Goal: Transaction & Acquisition: Obtain resource

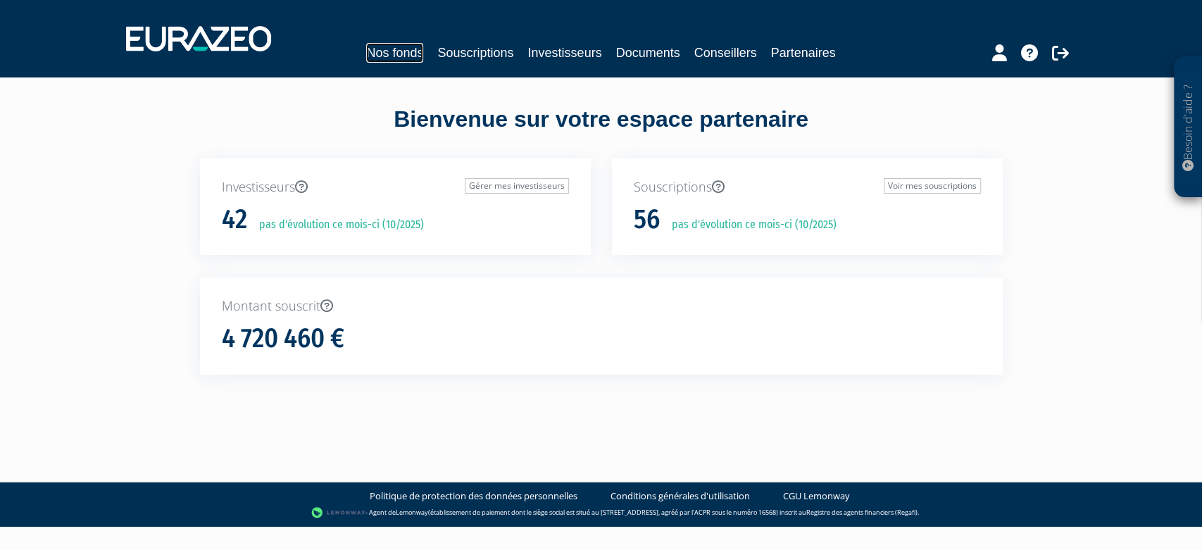
click at [391, 47] on link "Nos fonds" at bounding box center [394, 53] width 57 height 20
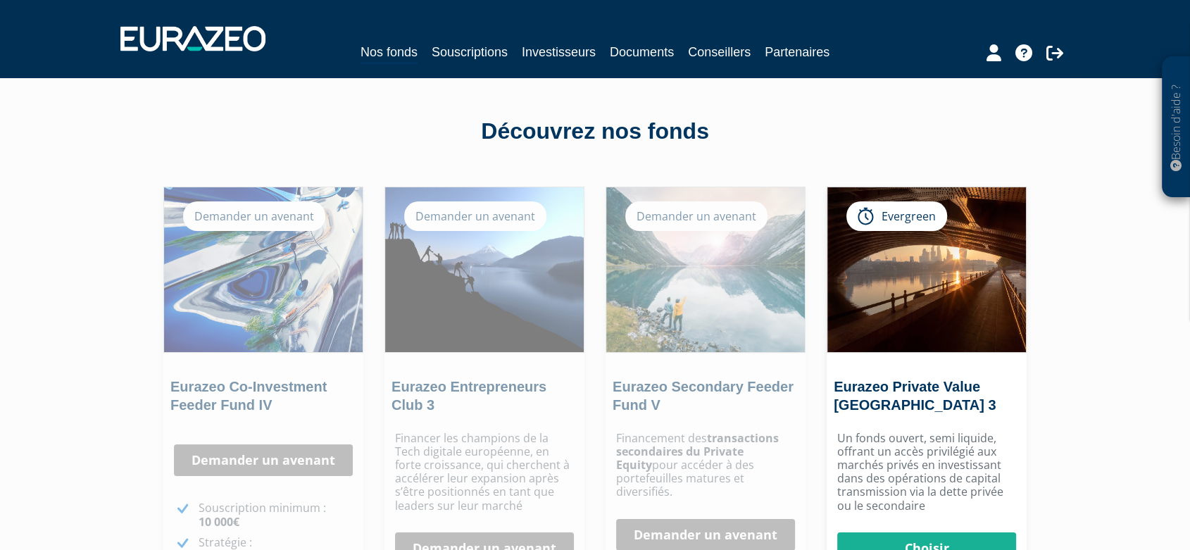
click at [498, 219] on div "Demander un avenant" at bounding box center [475, 216] width 142 height 30
click at [456, 214] on div "Demander un avenant" at bounding box center [475, 216] width 142 height 30
click at [528, 301] on img at bounding box center [484, 269] width 199 height 165
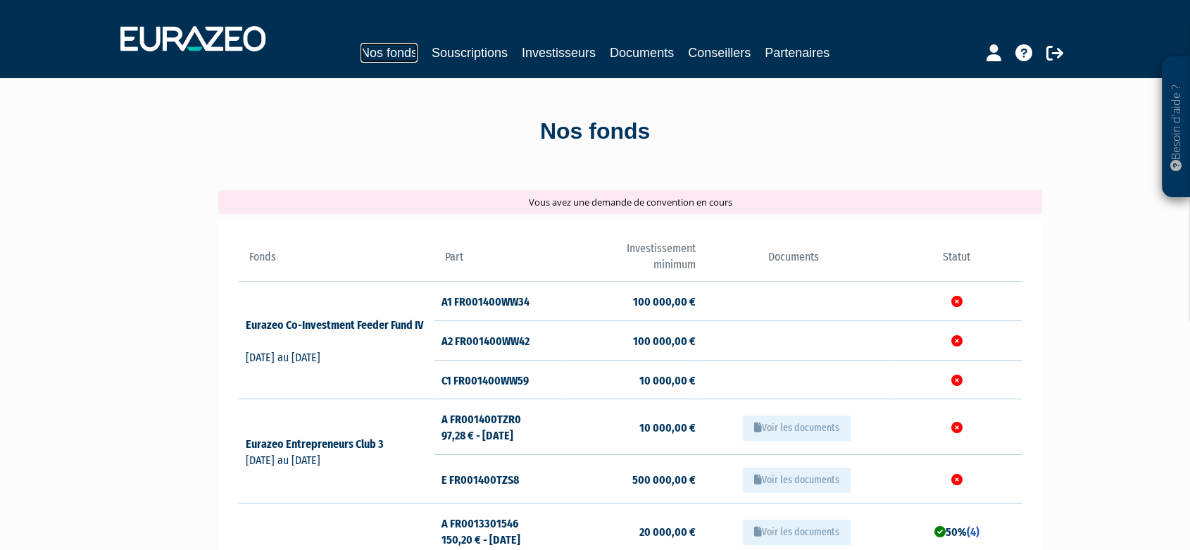
click at [412, 49] on link "Nos fonds" at bounding box center [389, 53] width 57 height 20
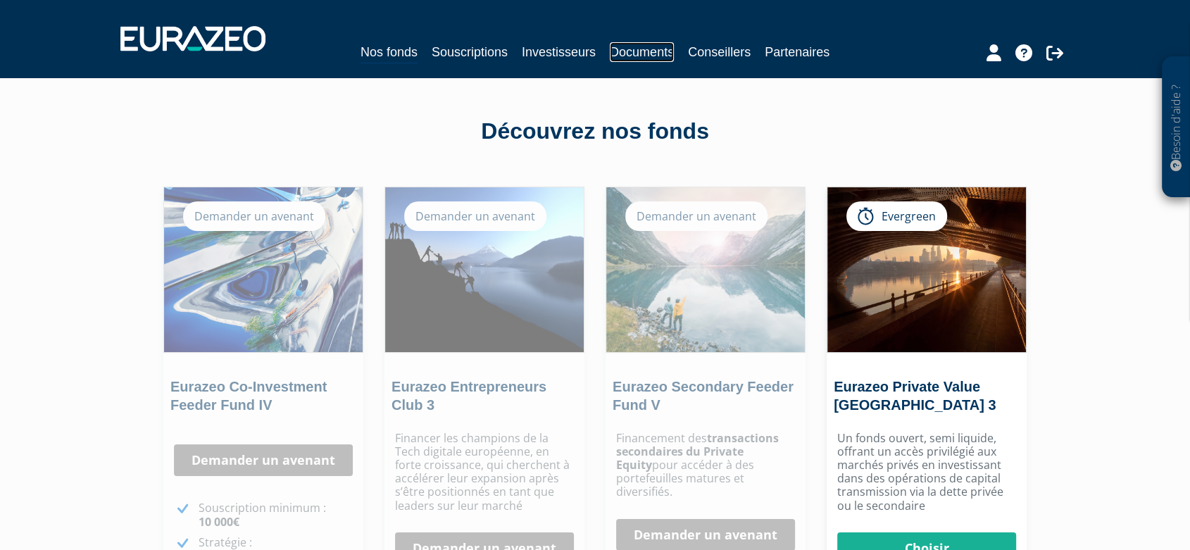
click at [661, 56] on link "Documents" at bounding box center [642, 52] width 64 height 20
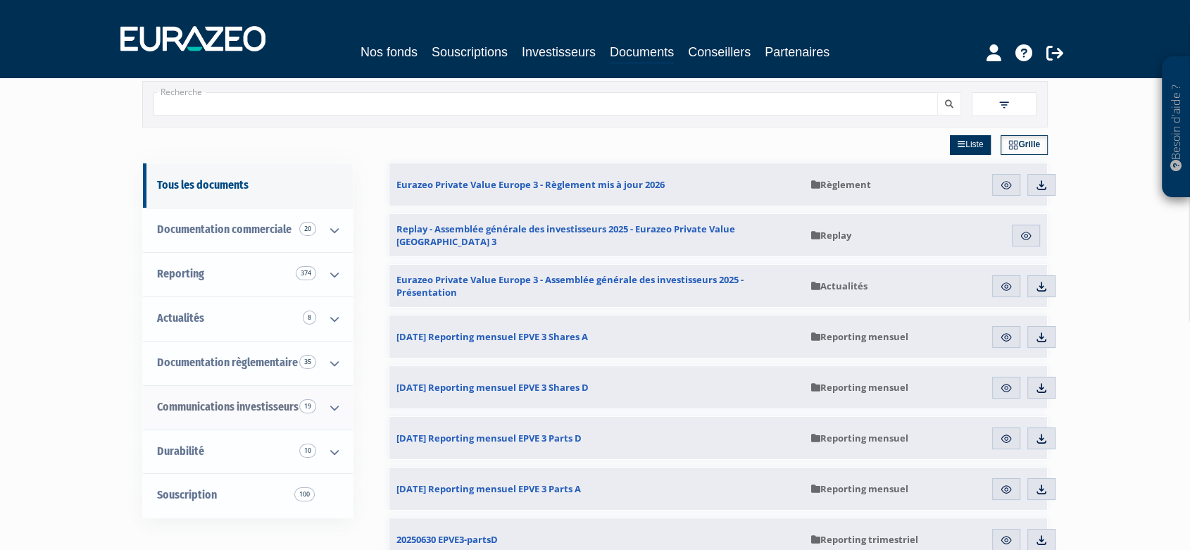
scroll to position [78, 0]
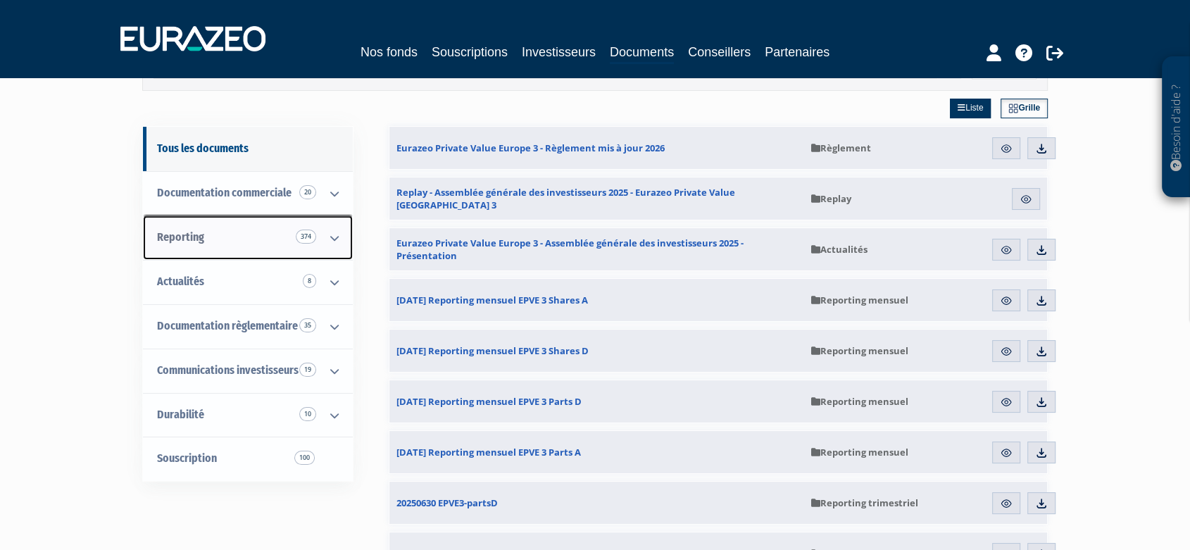
click at [254, 233] on link "Reporting 374" at bounding box center [248, 237] width 210 height 44
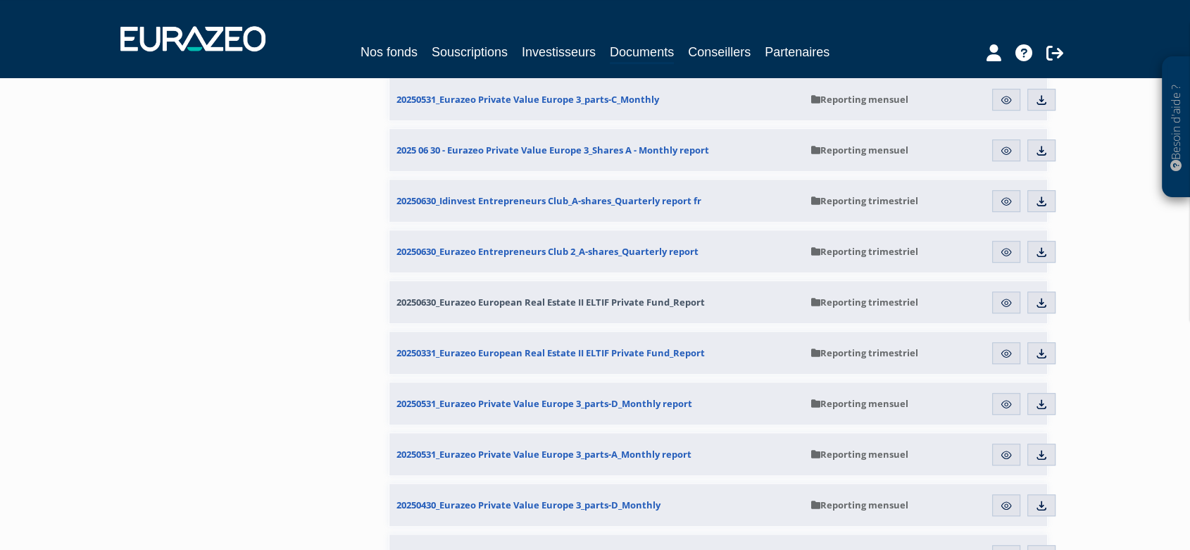
scroll to position [939, 0]
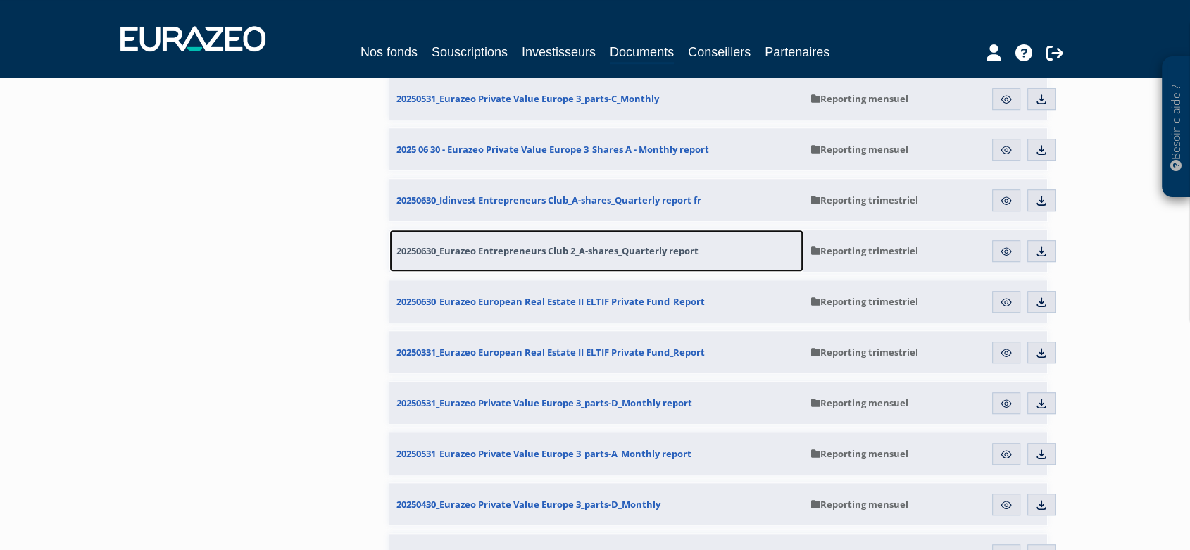
click at [639, 257] on span "20250630_Eurazeo Entrepreneurs Club 2_A-shares_Quarterly report" at bounding box center [547, 250] width 302 height 13
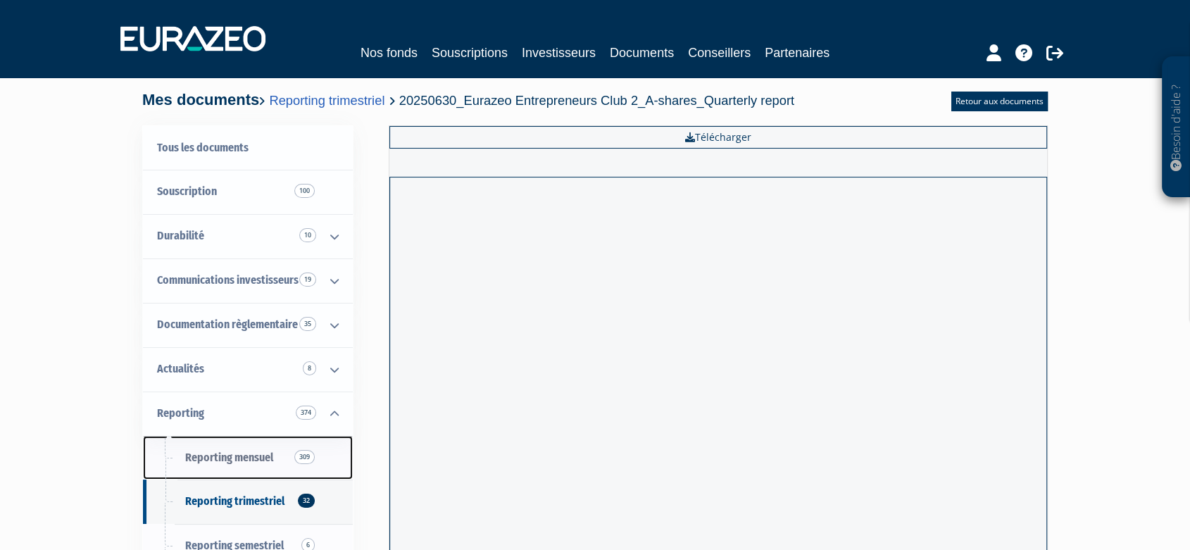
click at [272, 455] on span "Reporting mensuel 309" at bounding box center [229, 457] width 88 height 13
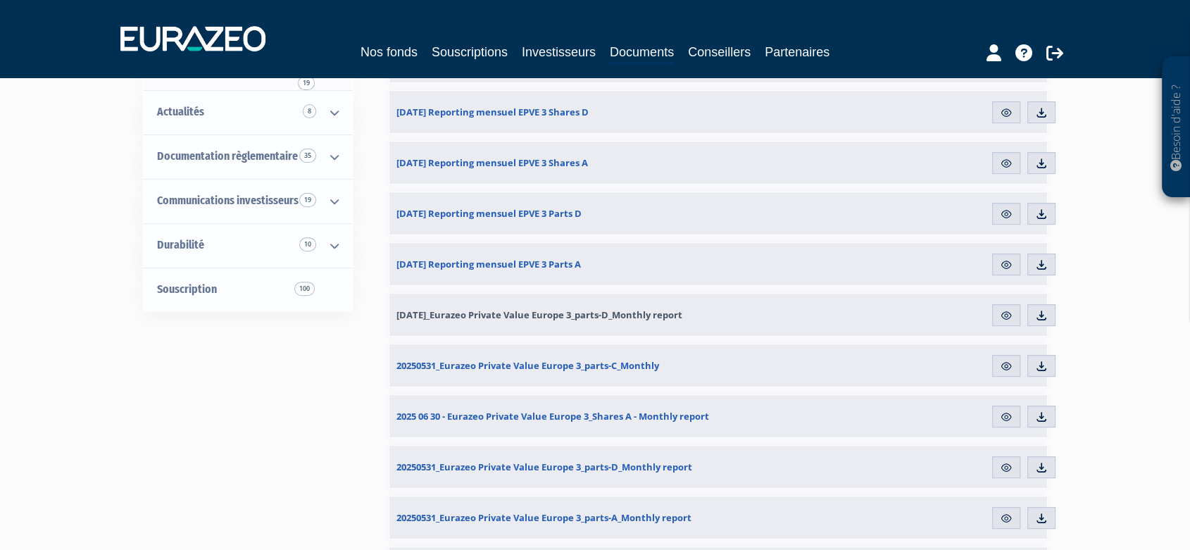
scroll to position [78, 0]
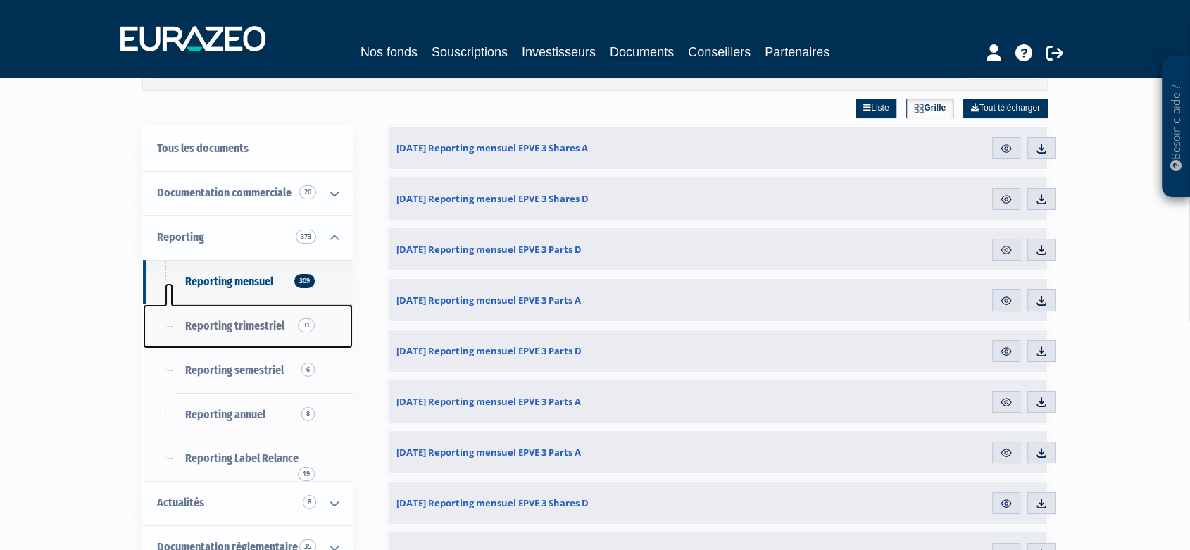
click at [267, 336] on link "Reporting trimestriel 31" at bounding box center [248, 326] width 210 height 44
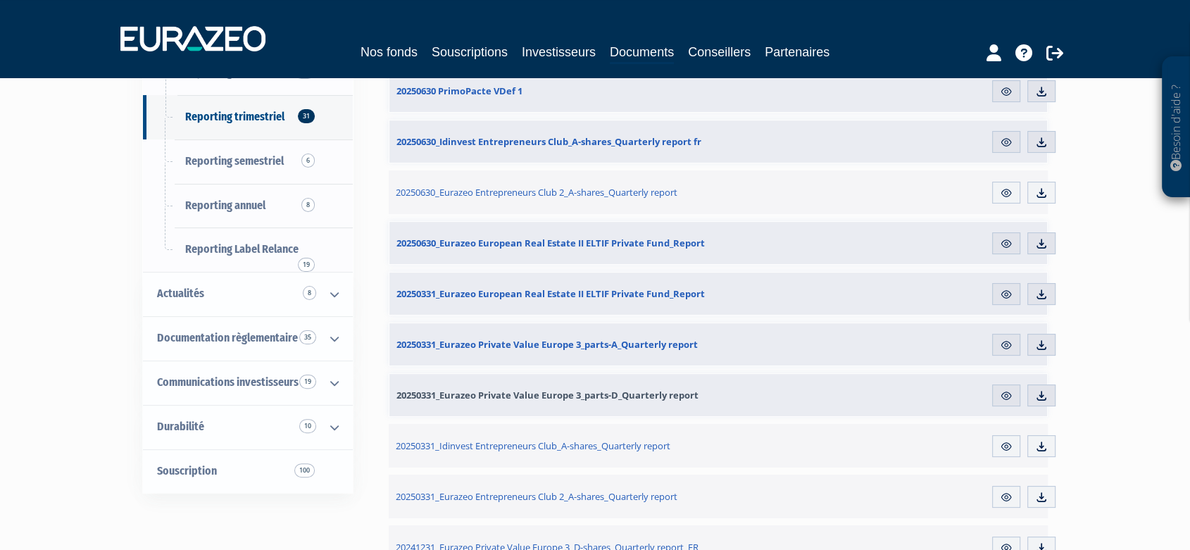
scroll to position [156, 0]
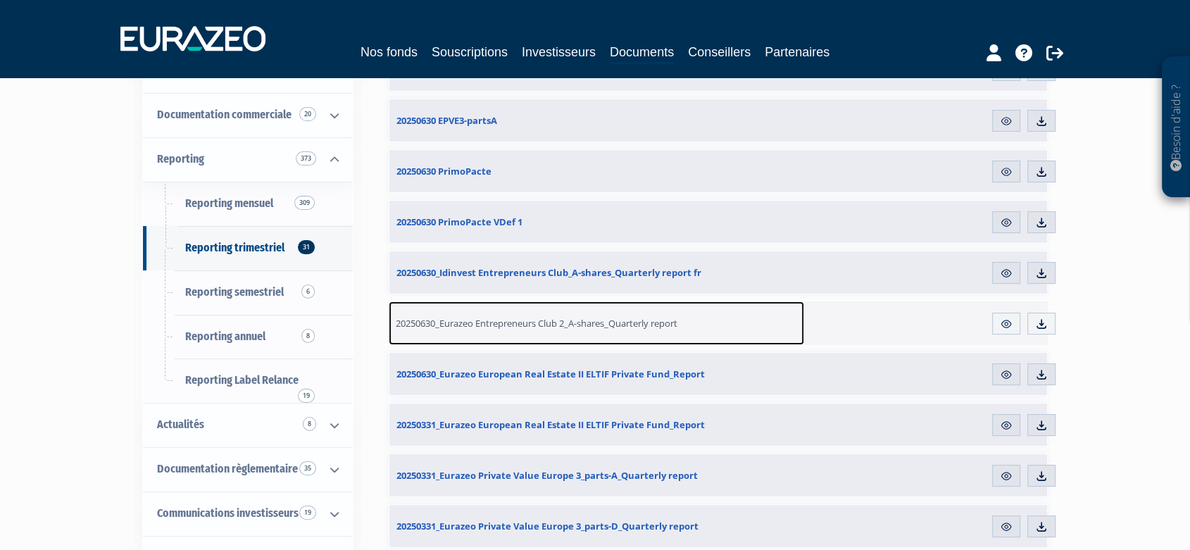
click at [579, 331] on link "20250630_Eurazeo Entrepreneurs Club 2_A-shares_Quarterly report" at bounding box center [596, 323] width 415 height 44
